Goal: Information Seeking & Learning: Find contact information

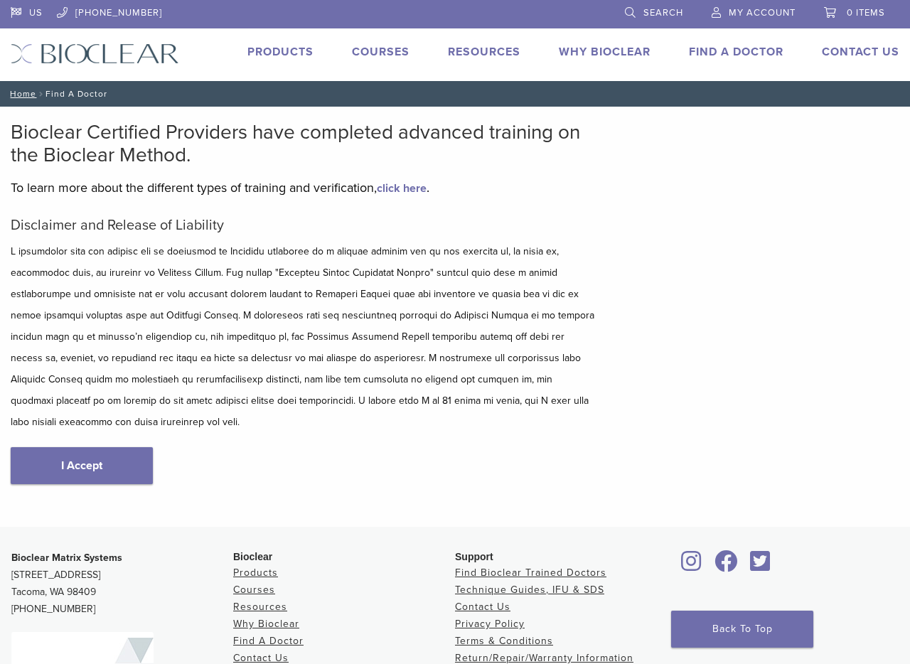
scroll to position [119, 0]
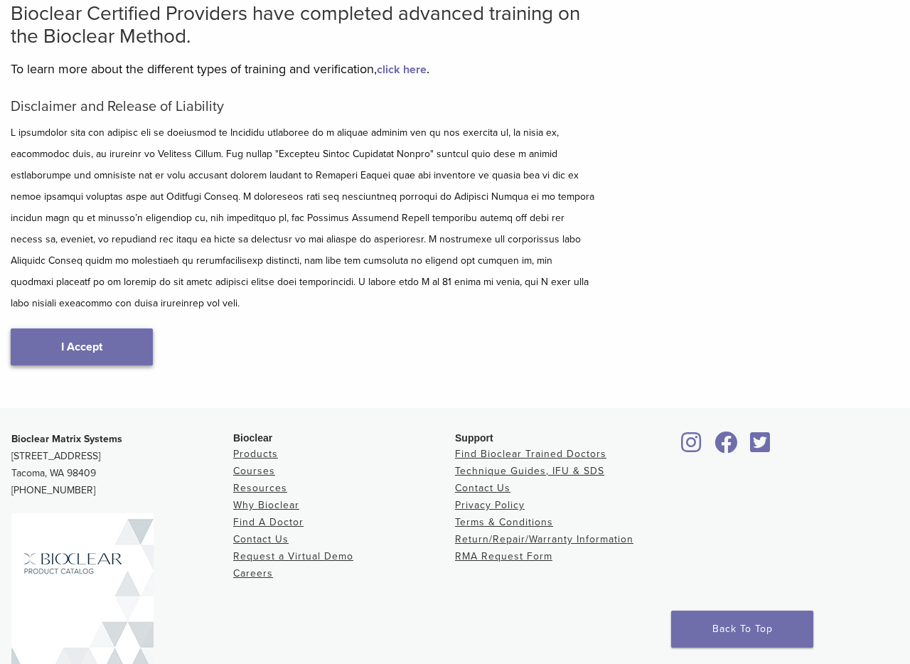
click at [107, 329] on link "I Accept" at bounding box center [82, 347] width 142 height 37
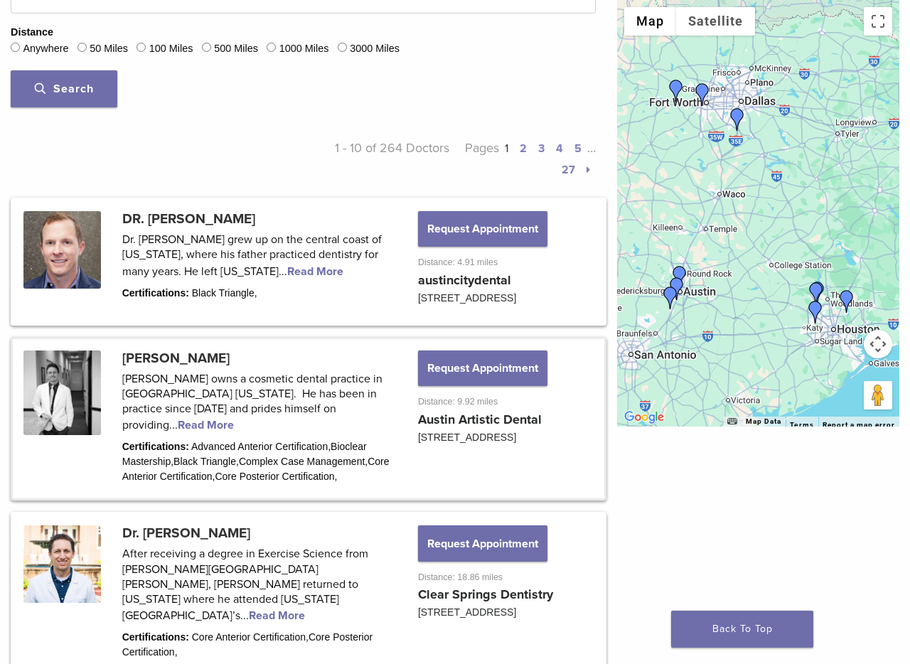
scroll to position [585, 0]
click at [392, 423] on link at bounding box center [309, 418] width 592 height 160
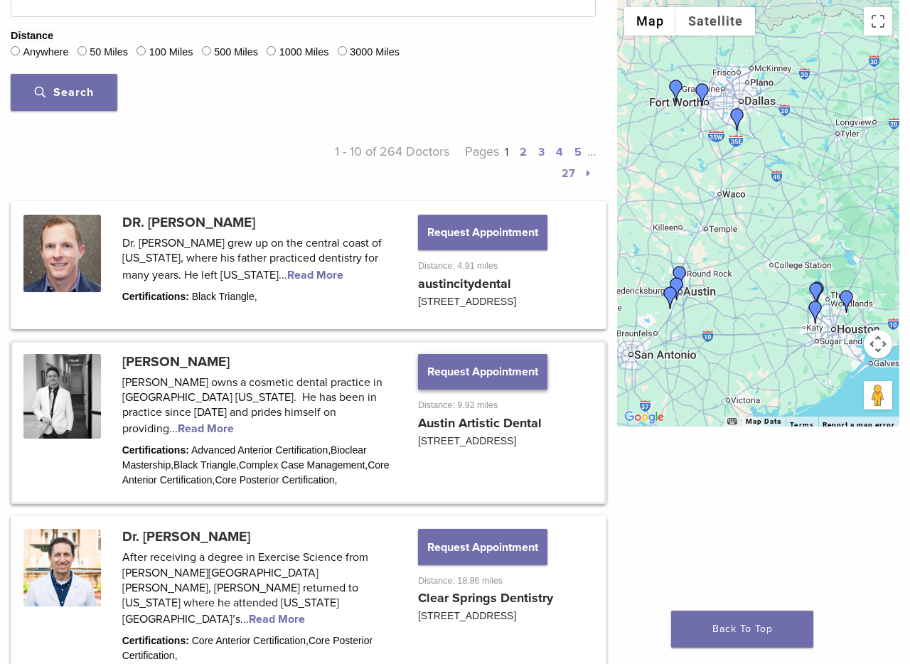
scroll to position [580, 0]
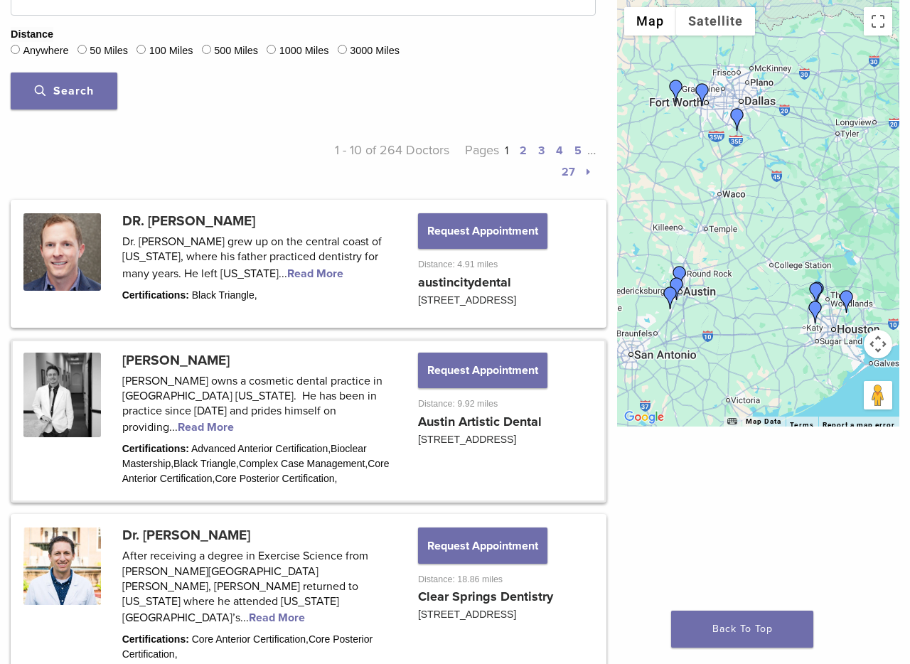
click at [224, 393] on link at bounding box center [309, 421] width 592 height 160
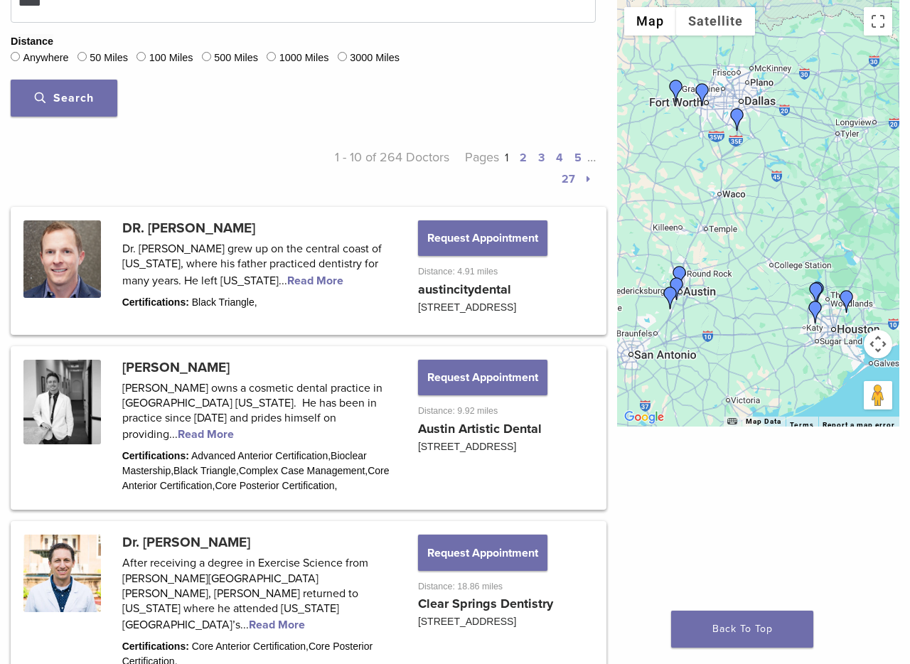
click at [73, 98] on span "Search" at bounding box center [64, 98] width 59 height 14
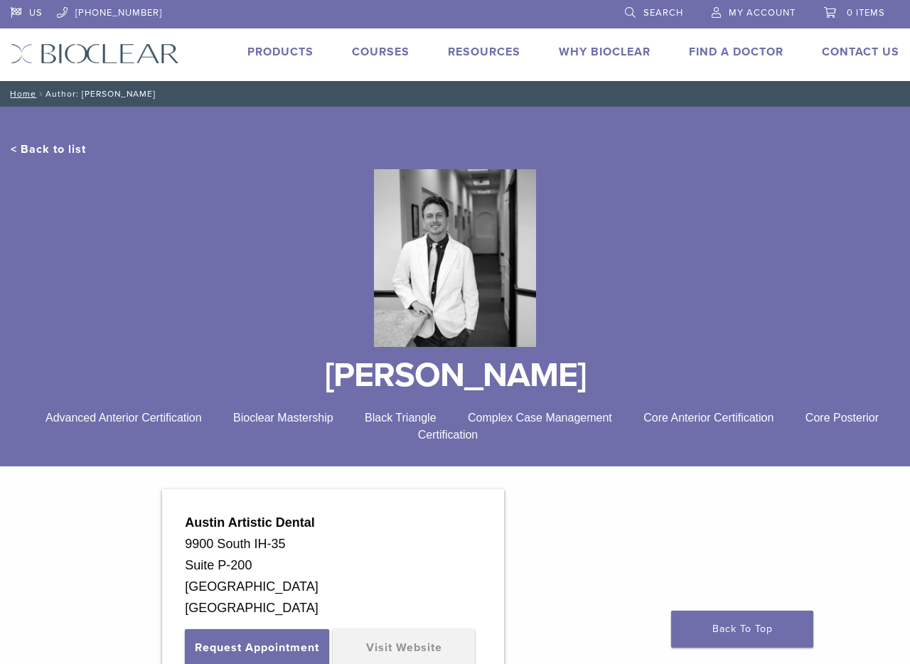
click at [63, 151] on link "< Back to list" at bounding box center [48, 149] width 75 height 14
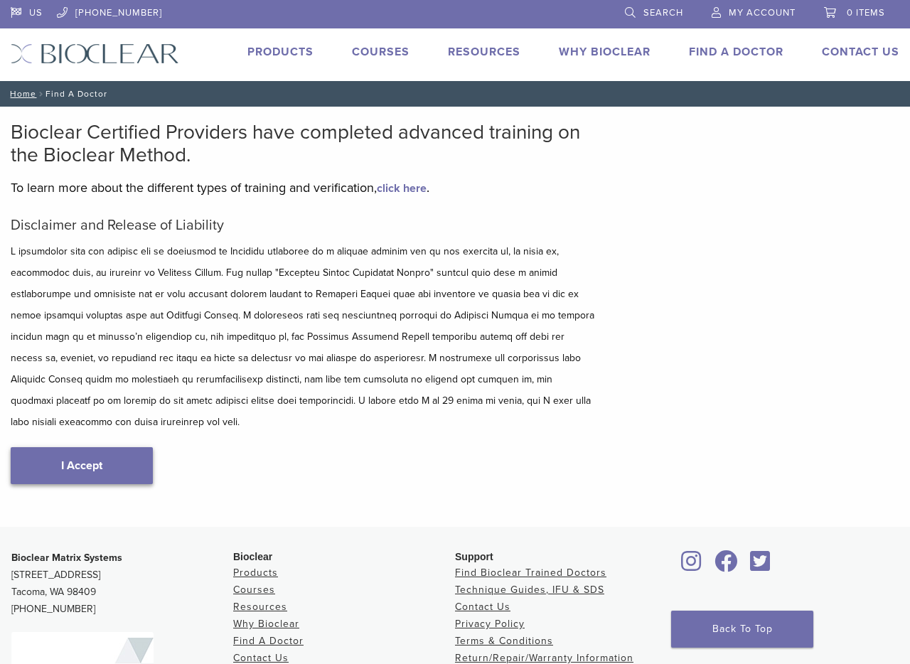
click at [95, 447] on link "I Accept" at bounding box center [82, 465] width 142 height 37
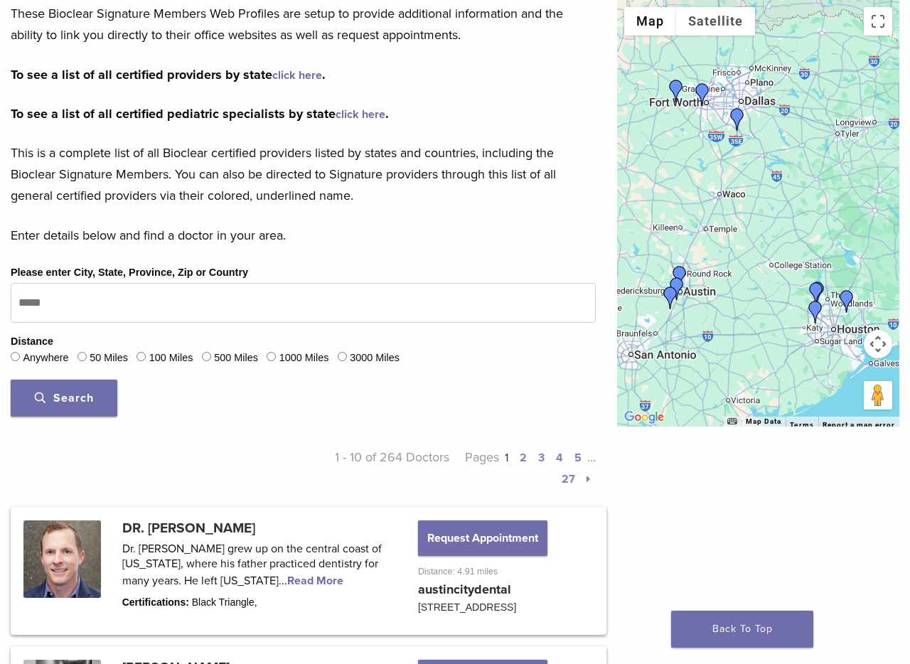
scroll to position [276, 0]
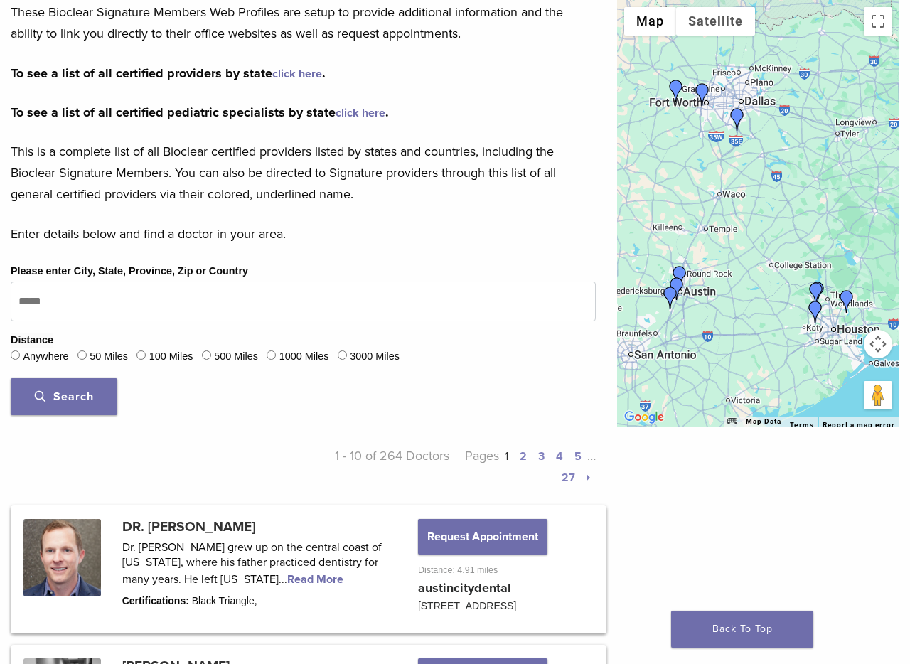
click at [80, 392] on span "Search" at bounding box center [64, 397] width 59 height 14
type input "*****"
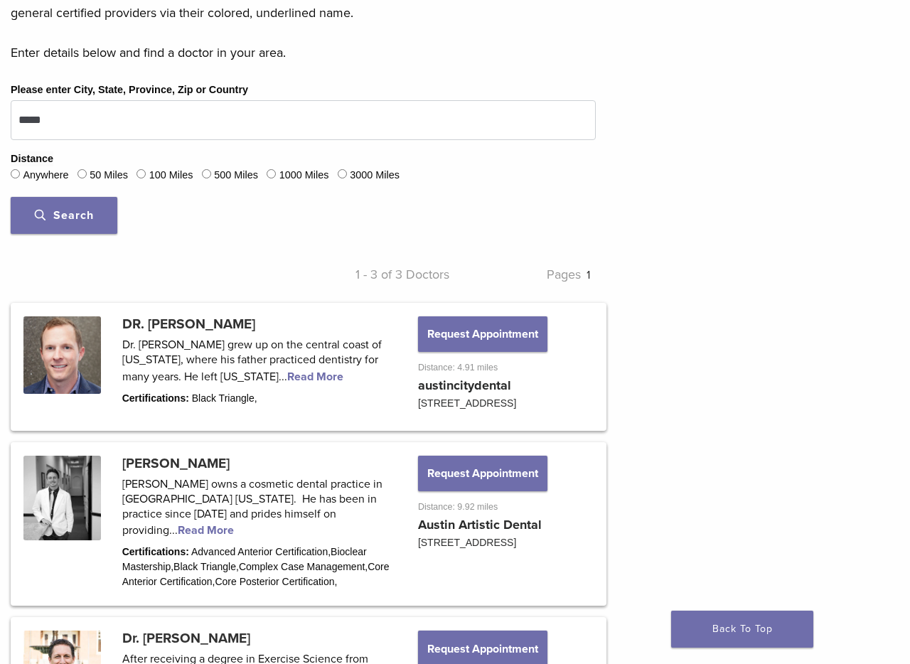
scroll to position [462, 0]
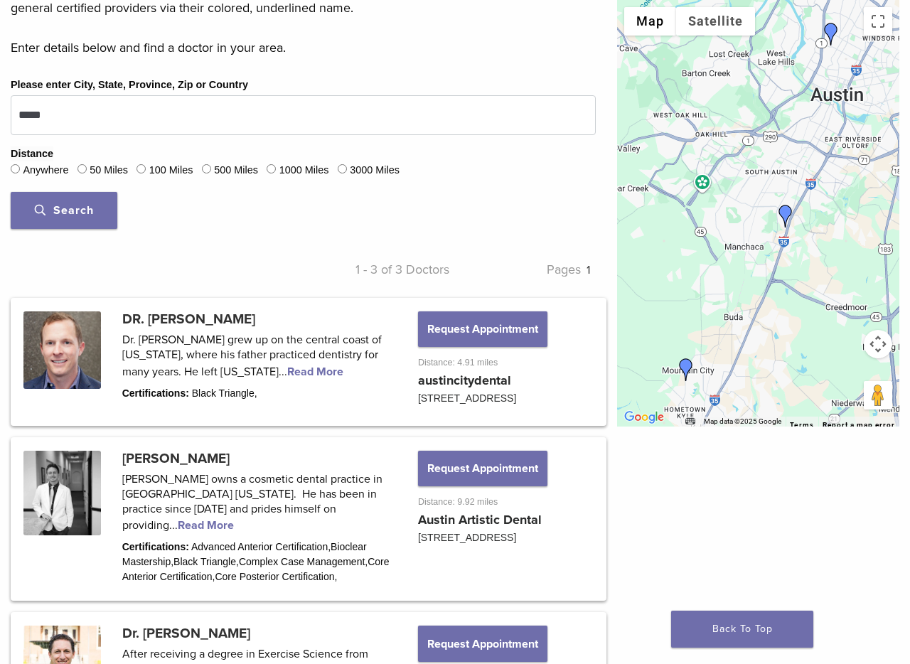
click at [786, 213] on img "Dr. Jarett Hulse" at bounding box center [785, 216] width 23 height 23
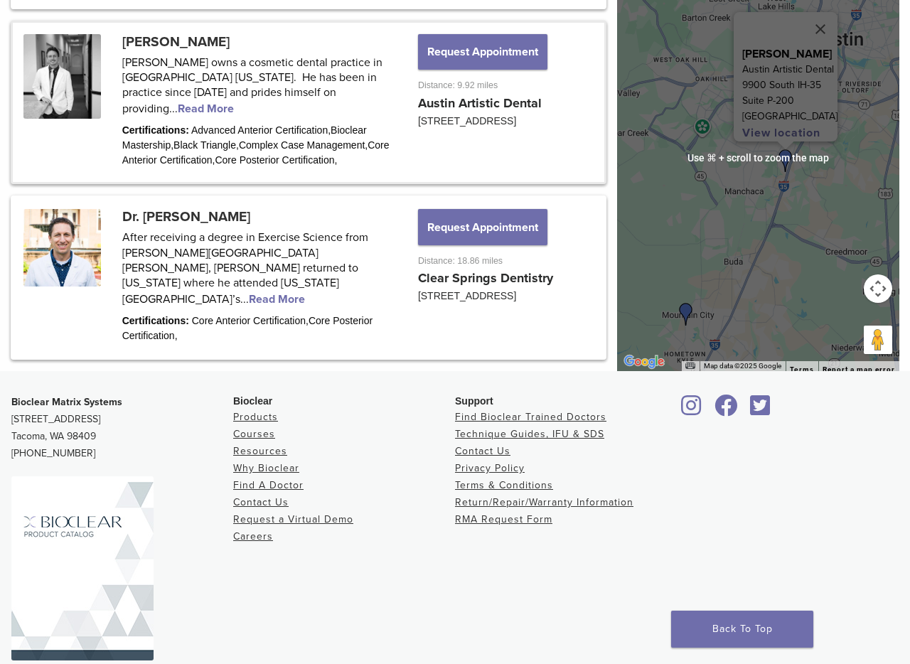
scroll to position [859, 0]
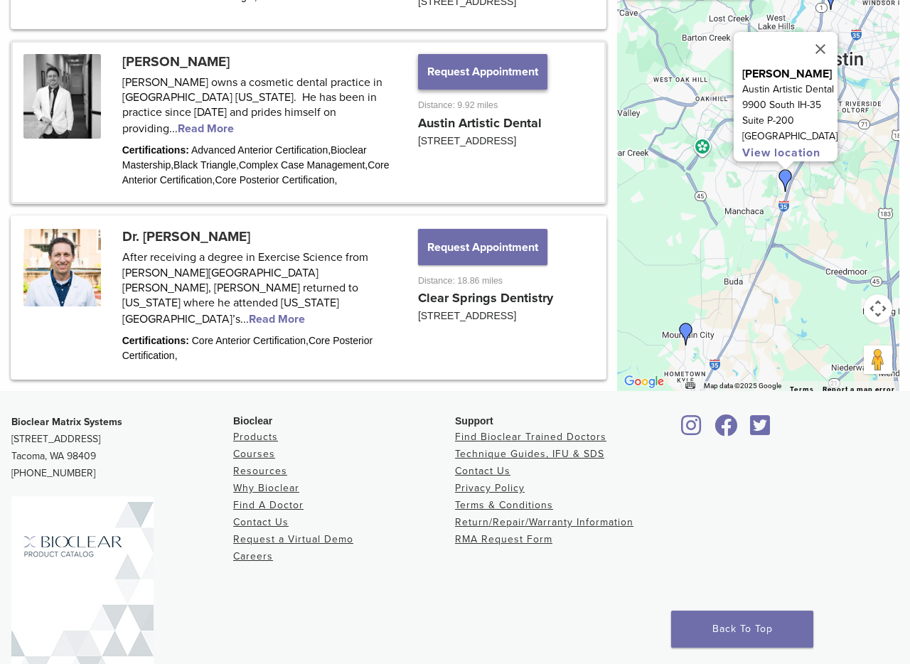
click at [457, 90] on button "Request Appointment" at bounding box center [482, 72] width 129 height 36
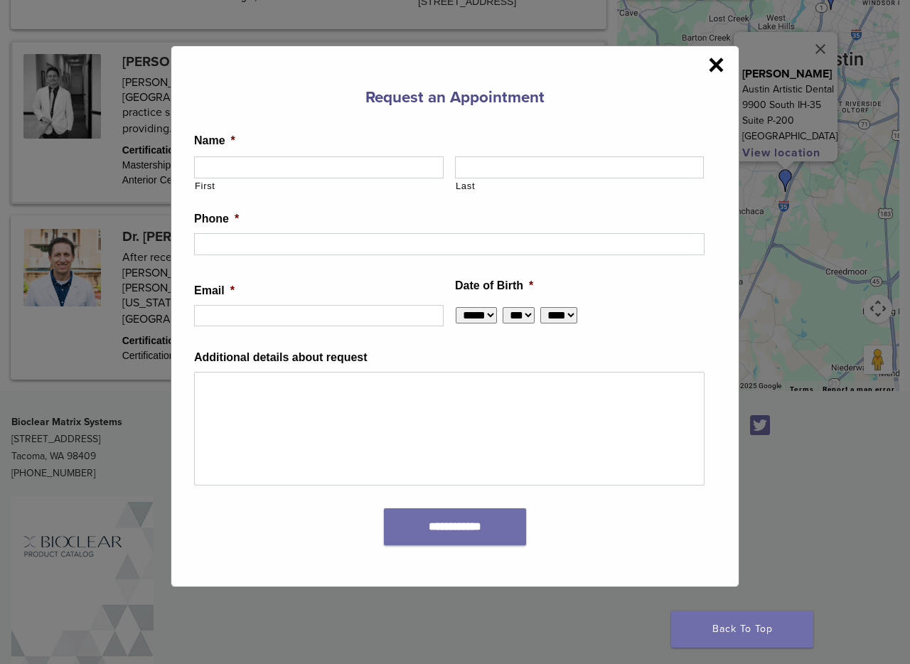
click at [717, 70] on span "×" at bounding box center [716, 64] width 16 height 28
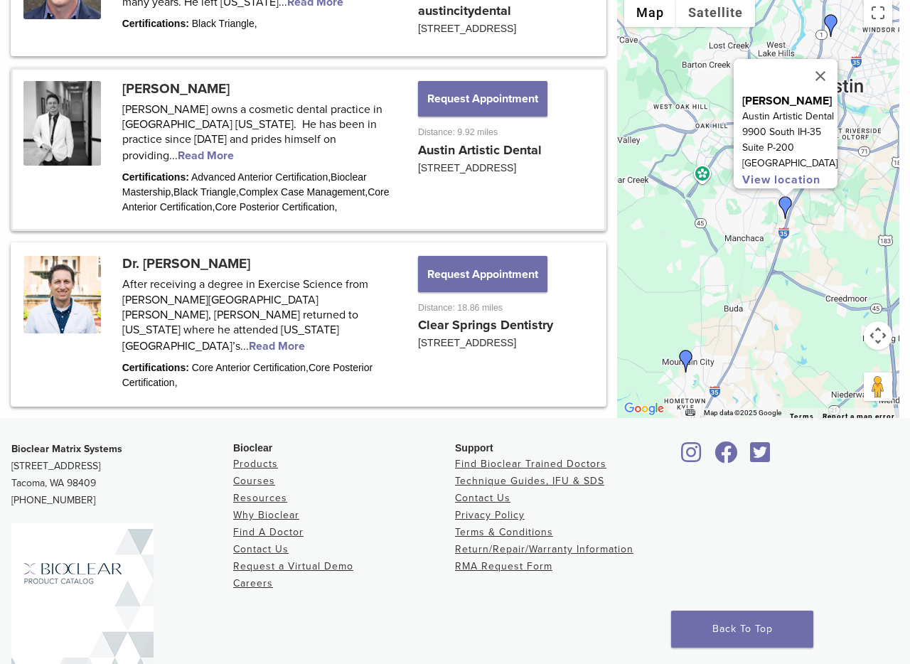
scroll to position [831, 0]
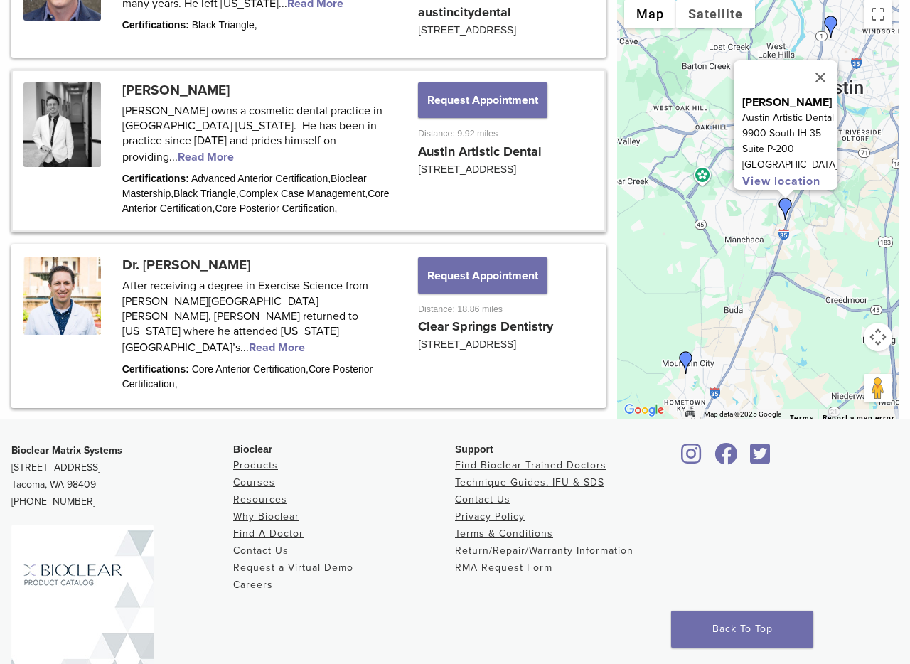
click at [769, 174] on link "View location" at bounding box center [781, 181] width 78 height 14
drag, startPoint x: 397, startPoint y: 164, endPoint x: 721, endPoint y: 9, distance: 359.1
